Goal: Feedback & Contribution: Submit feedback/report problem

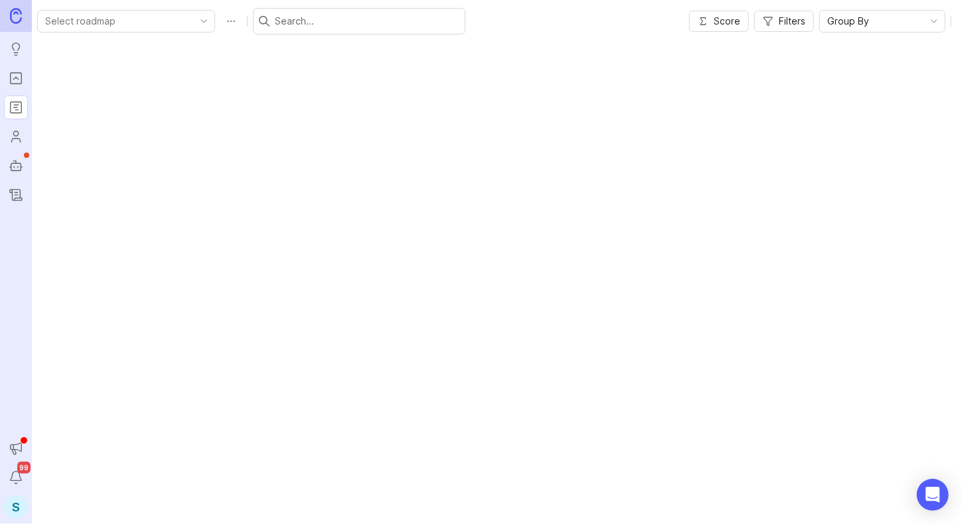
click at [15, 73] on icon "Portal" at bounding box center [16, 78] width 15 height 16
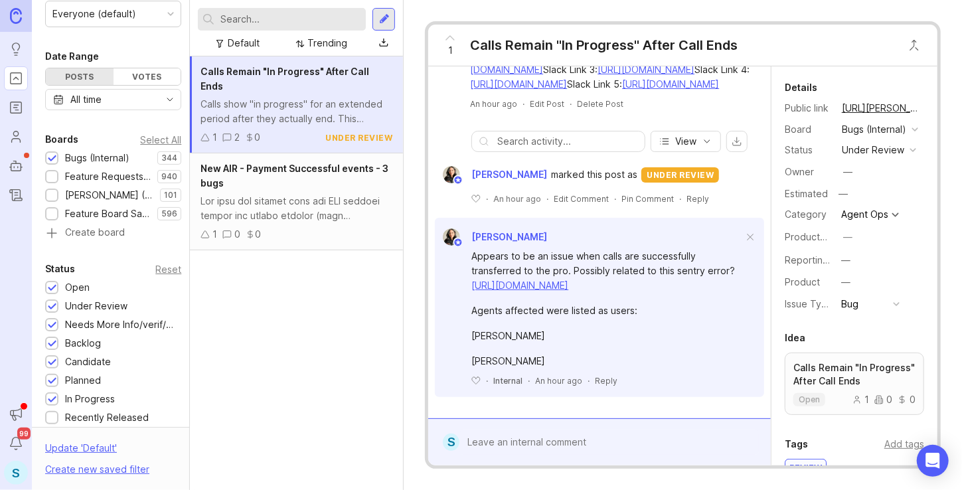
scroll to position [716, 0]
click at [553, 291] on link "[URL][DOMAIN_NAME]" at bounding box center [519, 284] width 97 height 11
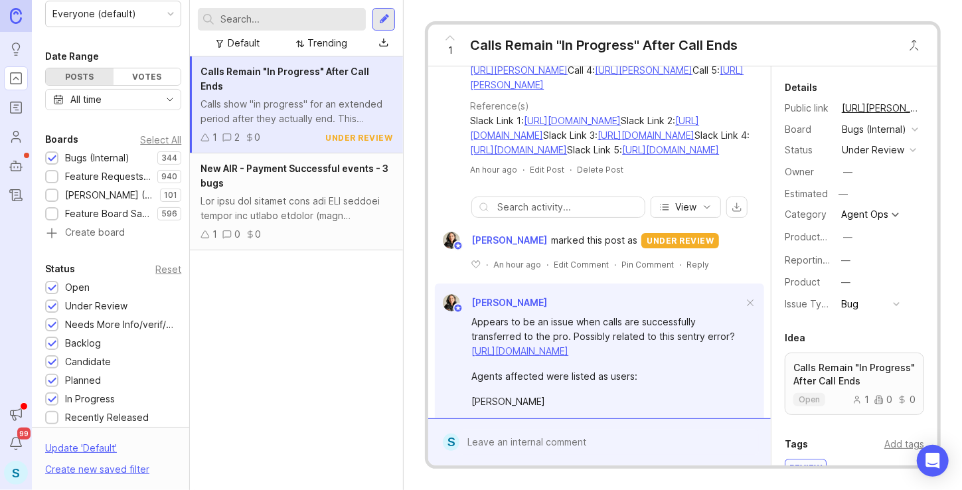
click at [509, 449] on div at bounding box center [608, 441] width 299 height 25
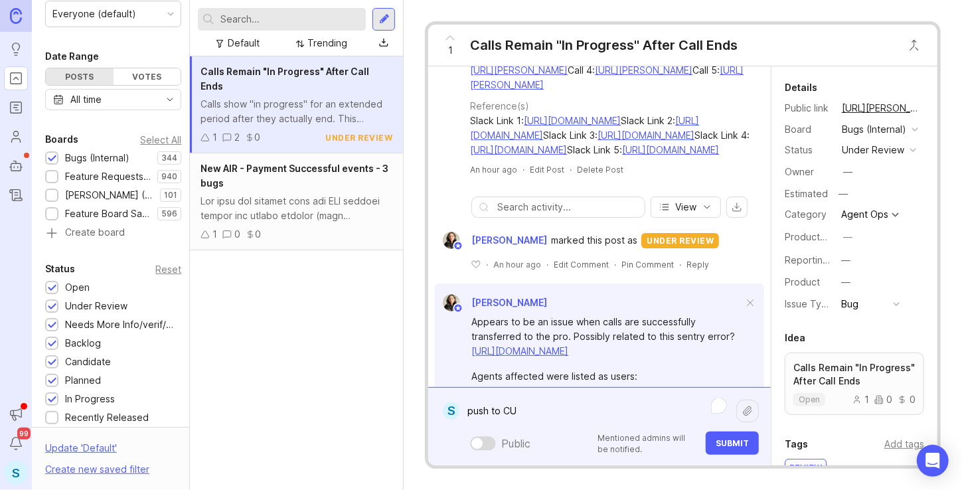
type textarea "push to CU"
click at [751, 448] on button "Submit" at bounding box center [731, 442] width 53 height 23
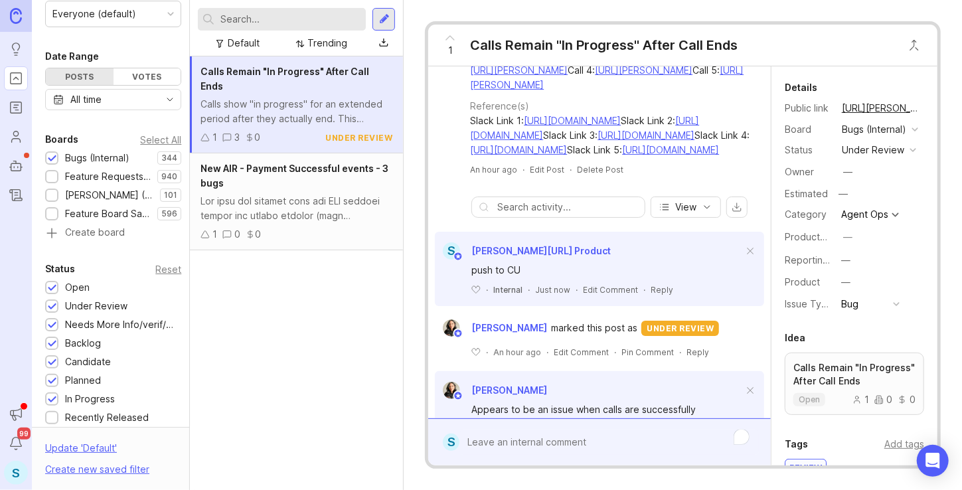
click at [276, 194] on div at bounding box center [296, 208] width 192 height 29
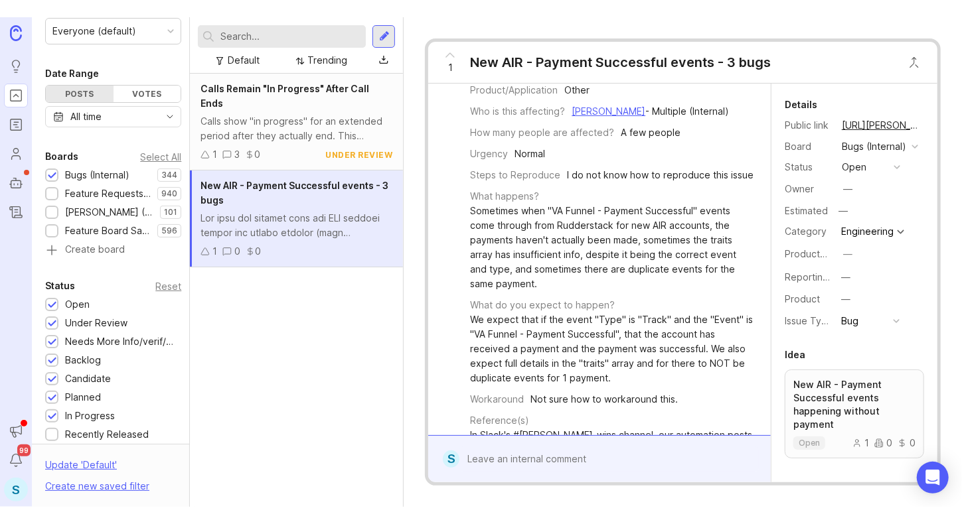
scroll to position [458, 0]
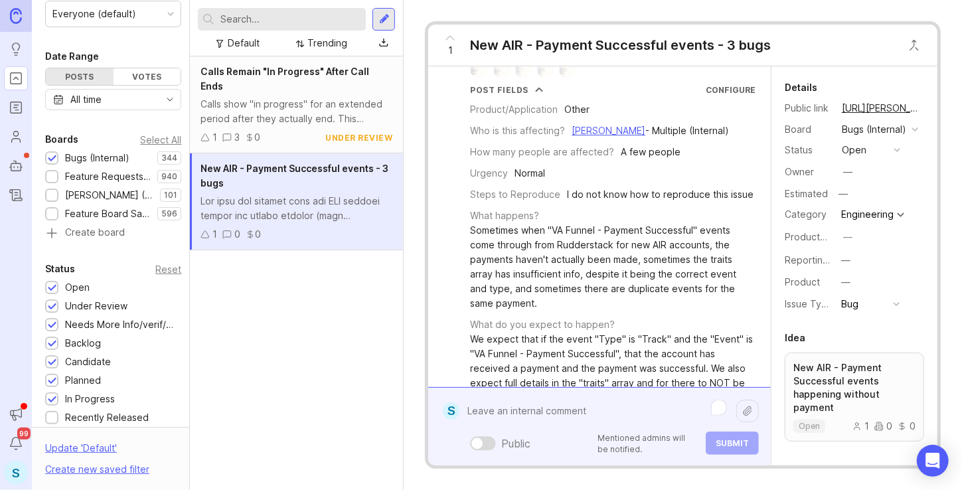
click at [480, 441] on div "Public Mentioned admins will be notified. Submit" at bounding box center [608, 426] width 299 height 56
type textarea "push to CU"
click at [716, 447] on button "Submit" at bounding box center [731, 442] width 53 height 23
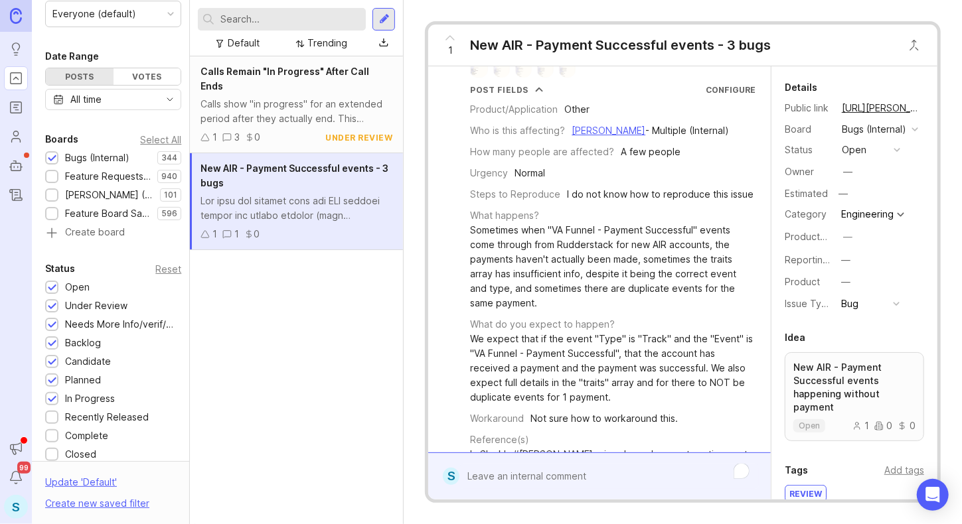
click at [296, 103] on div "Calls show "in progress" for an extended period after they actually end. This p…" at bounding box center [296, 111] width 192 height 29
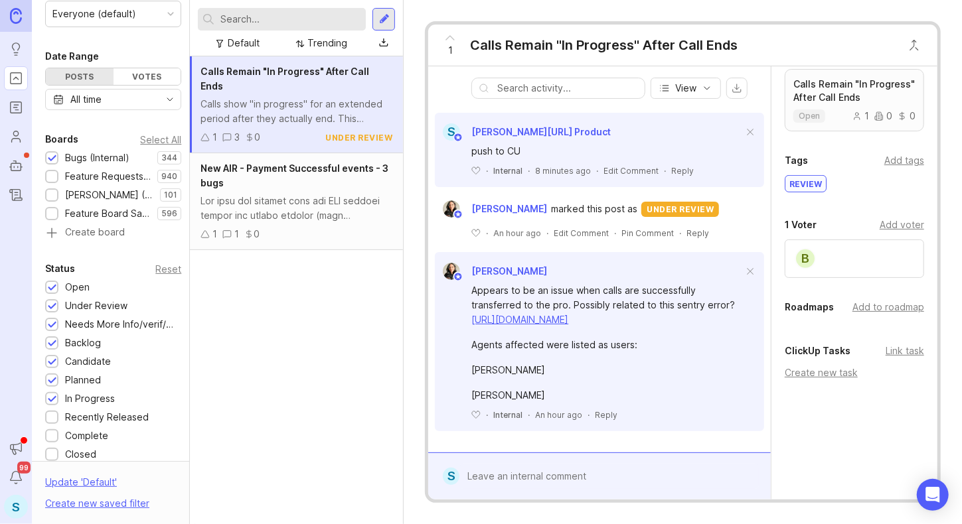
scroll to position [617, 0]
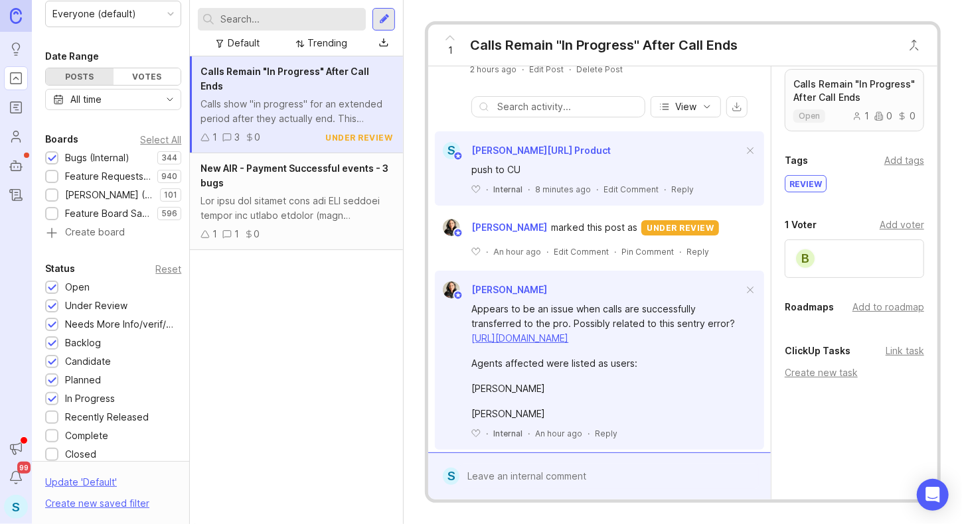
click at [394, 240] on div "Calls Remain "In Progress" After Call Ends Calls show "in progress" for an exte…" at bounding box center [296, 290] width 213 height 468
click at [340, 195] on div at bounding box center [296, 208] width 192 height 29
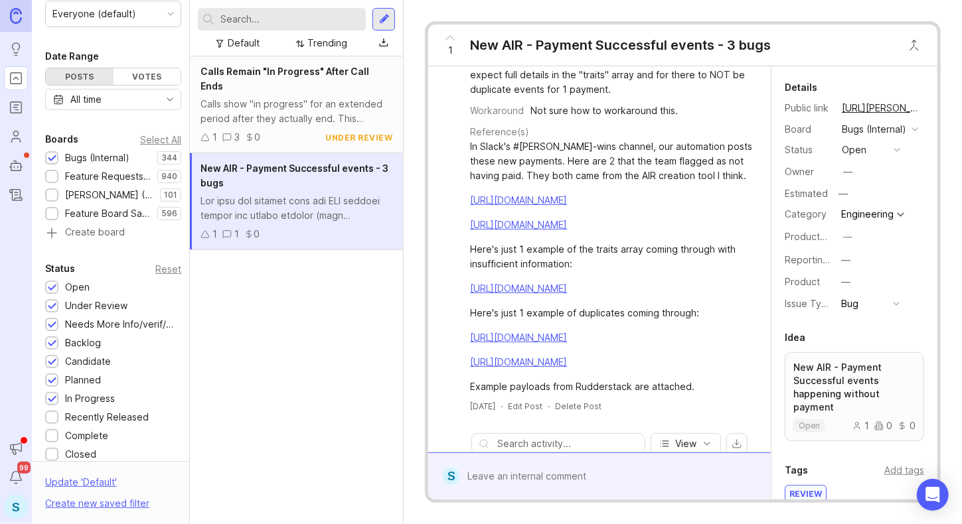
scroll to position [698, 0]
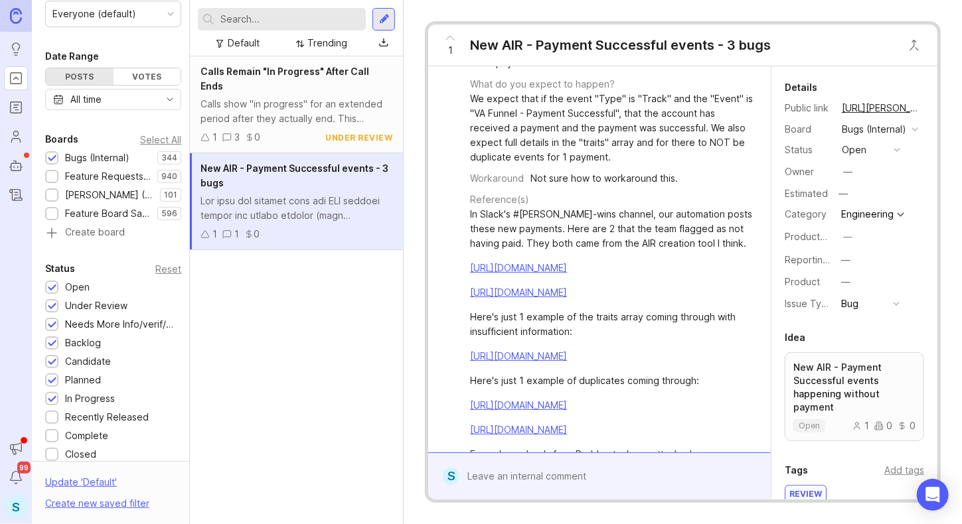
click at [268, 97] on div "Calls show "in progress" for an extended period after they actually end. This p…" at bounding box center [296, 111] width 192 height 29
